Goal: Check status: Check status

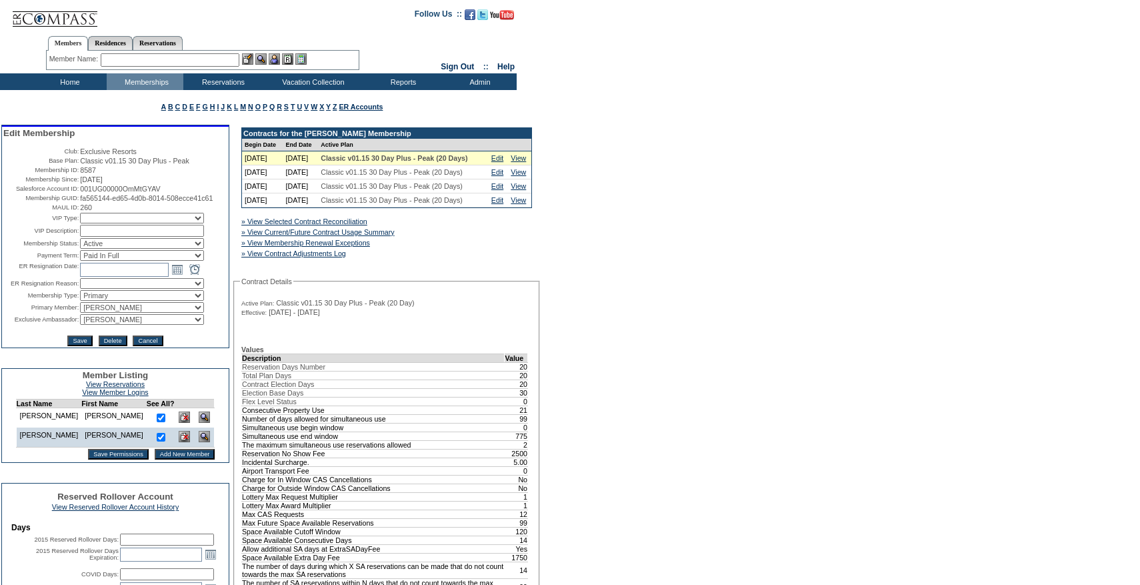
click at [355, 236] on link "» View Current/Future Contract Usage Summary" at bounding box center [317, 232] width 153 height 8
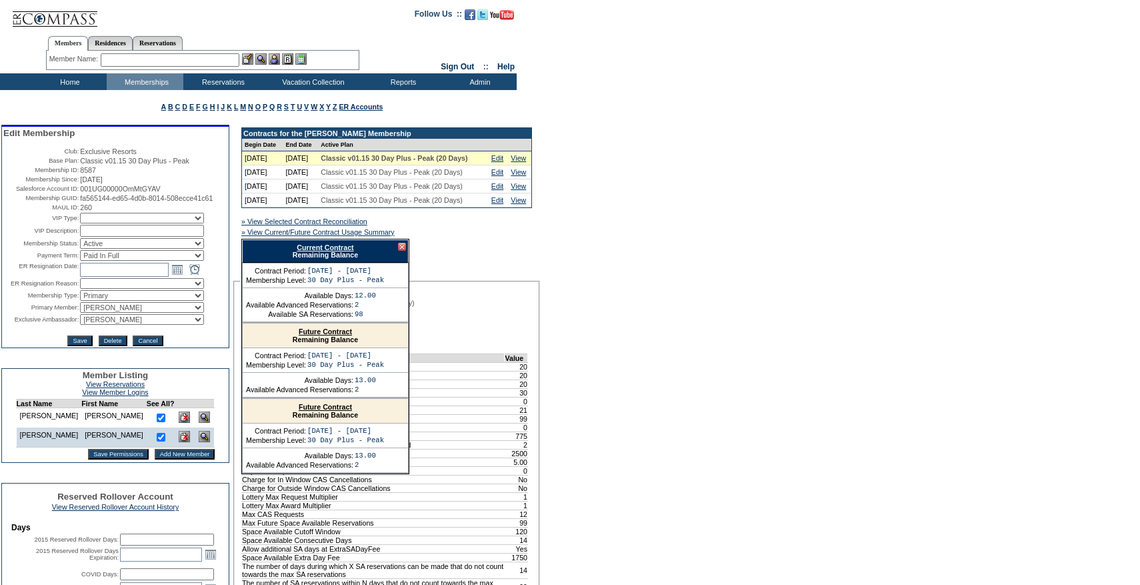
click at [315, 263] on div "Current Contract Remaining Balance" at bounding box center [325, 250] width 167 height 23
click at [320, 251] on link "Current Contract" at bounding box center [325, 247] width 57 height 8
click at [495, 176] on link "Edit" at bounding box center [497, 172] width 12 height 8
